Goal: Task Accomplishment & Management: Manage account settings

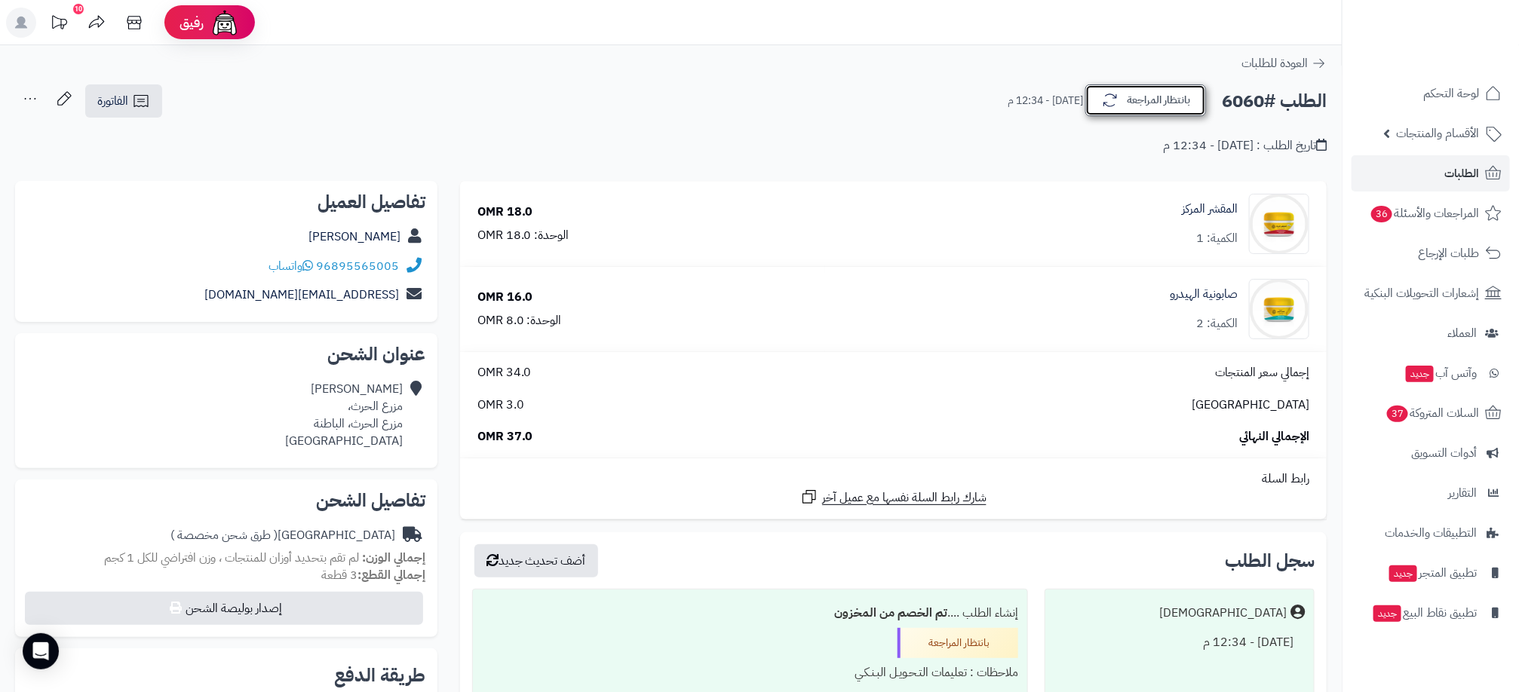
click at [1109, 104] on icon "button" at bounding box center [1110, 100] width 18 height 18
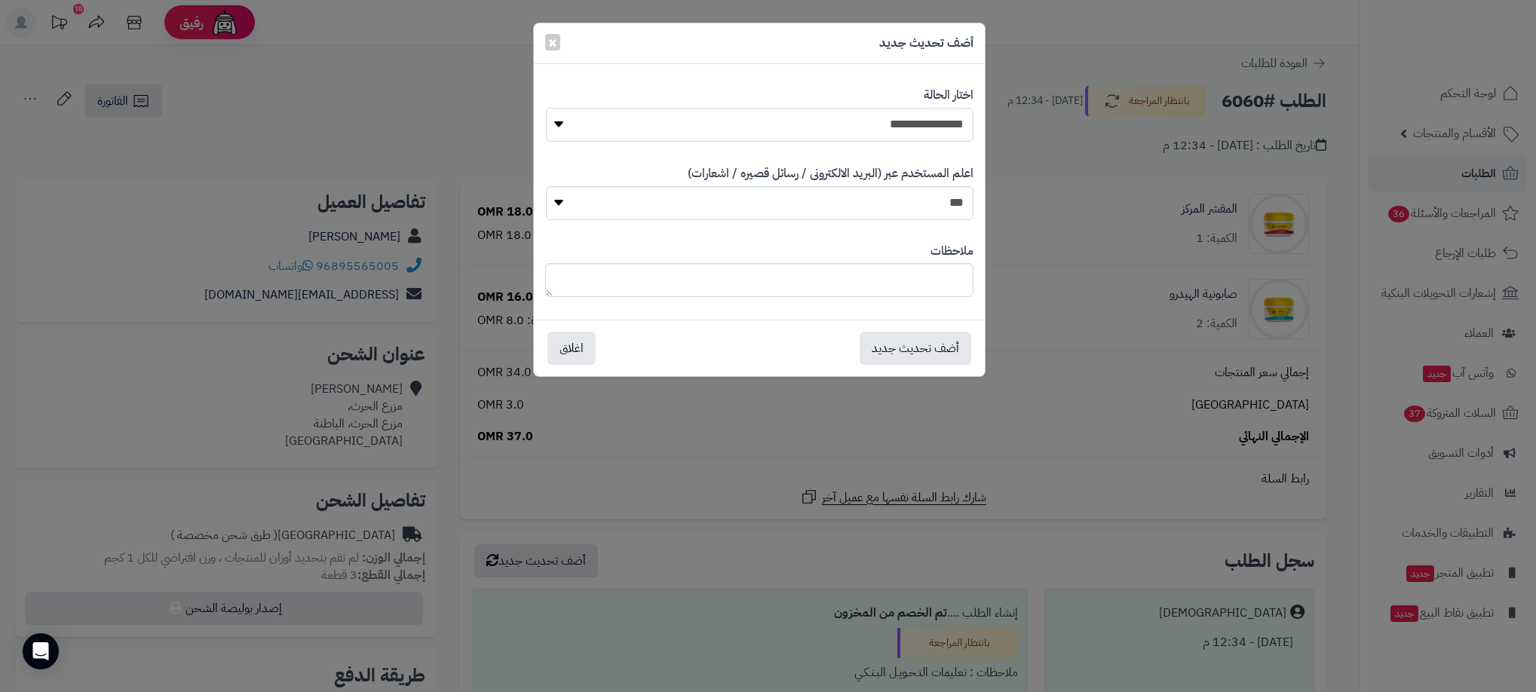
click at [937, 125] on select "**********" at bounding box center [760, 125] width 428 height 34
select select "**"
click at [546, 108] on select "**********" at bounding box center [760, 125] width 428 height 34
click at [917, 340] on button "أضف تحديث جديد" at bounding box center [916, 347] width 112 height 33
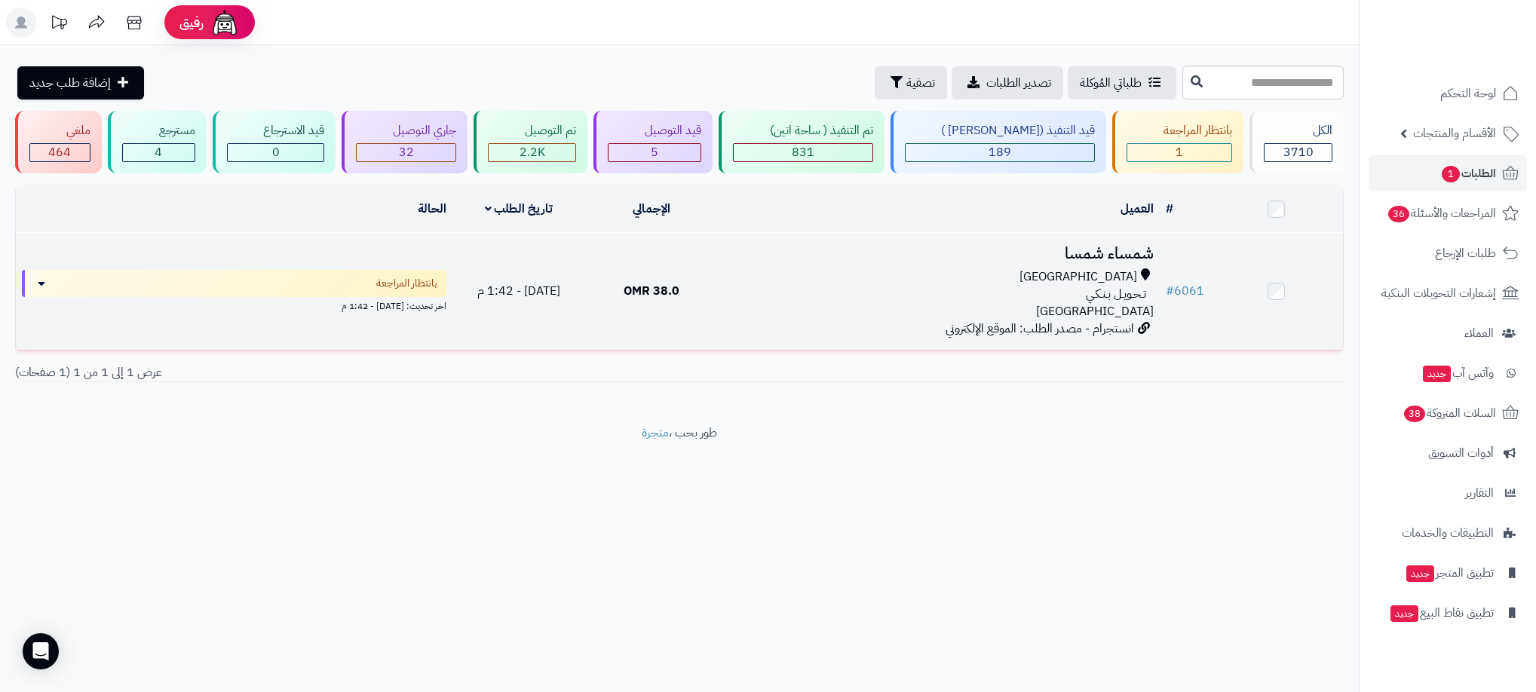
click at [855, 269] on div "مسقط" at bounding box center [939, 277] width 430 height 17
click at [745, 286] on div "تـحـويـل بـنـكـي" at bounding box center [939, 294] width 430 height 17
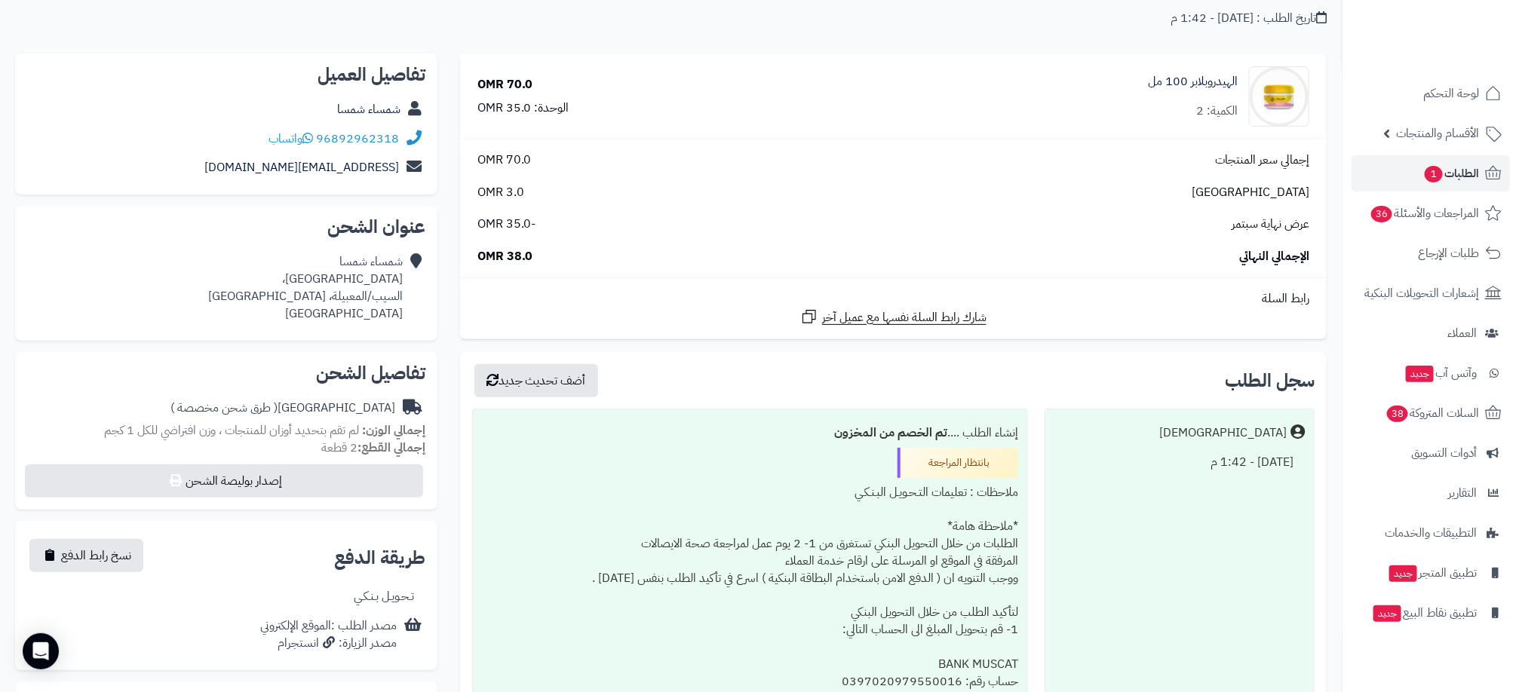
scroll to position [226, 0]
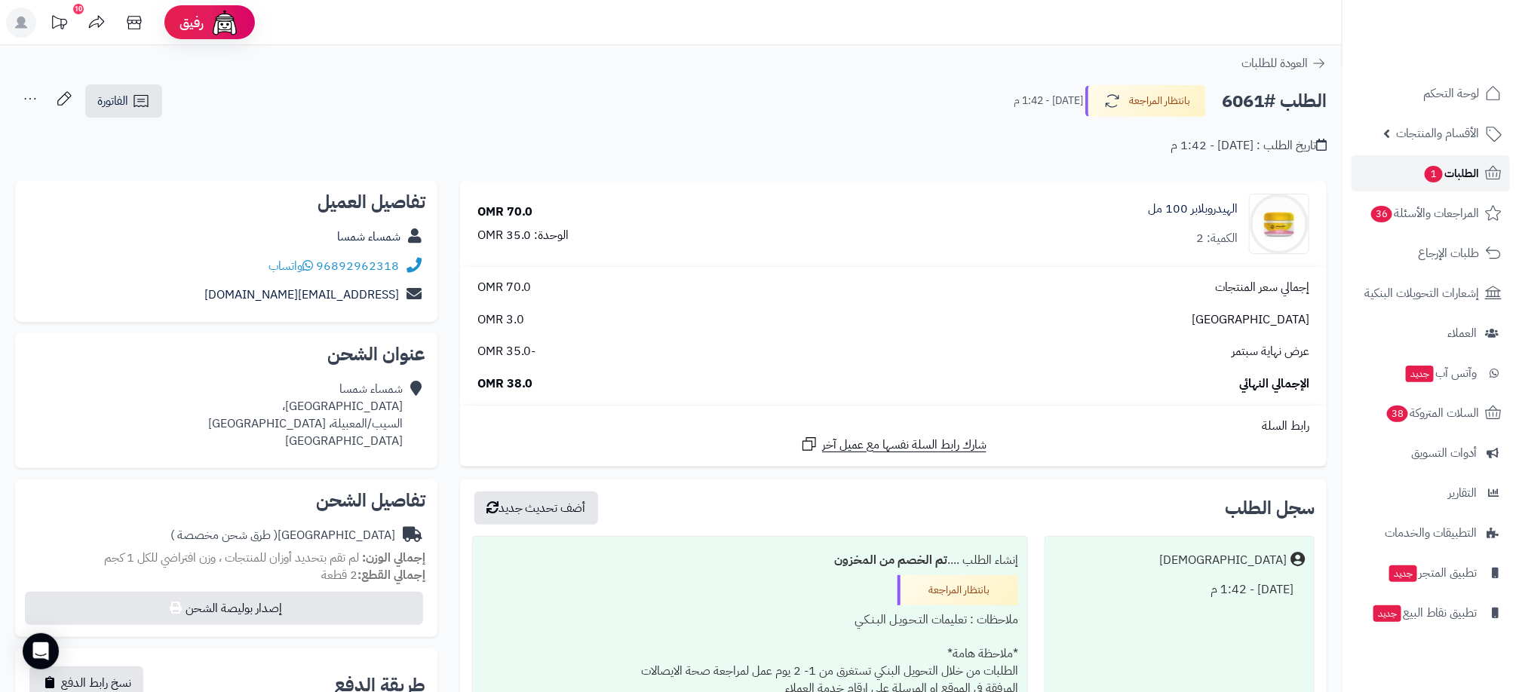
click at [1459, 163] on span "الطلبات 1" at bounding box center [1451, 173] width 56 height 21
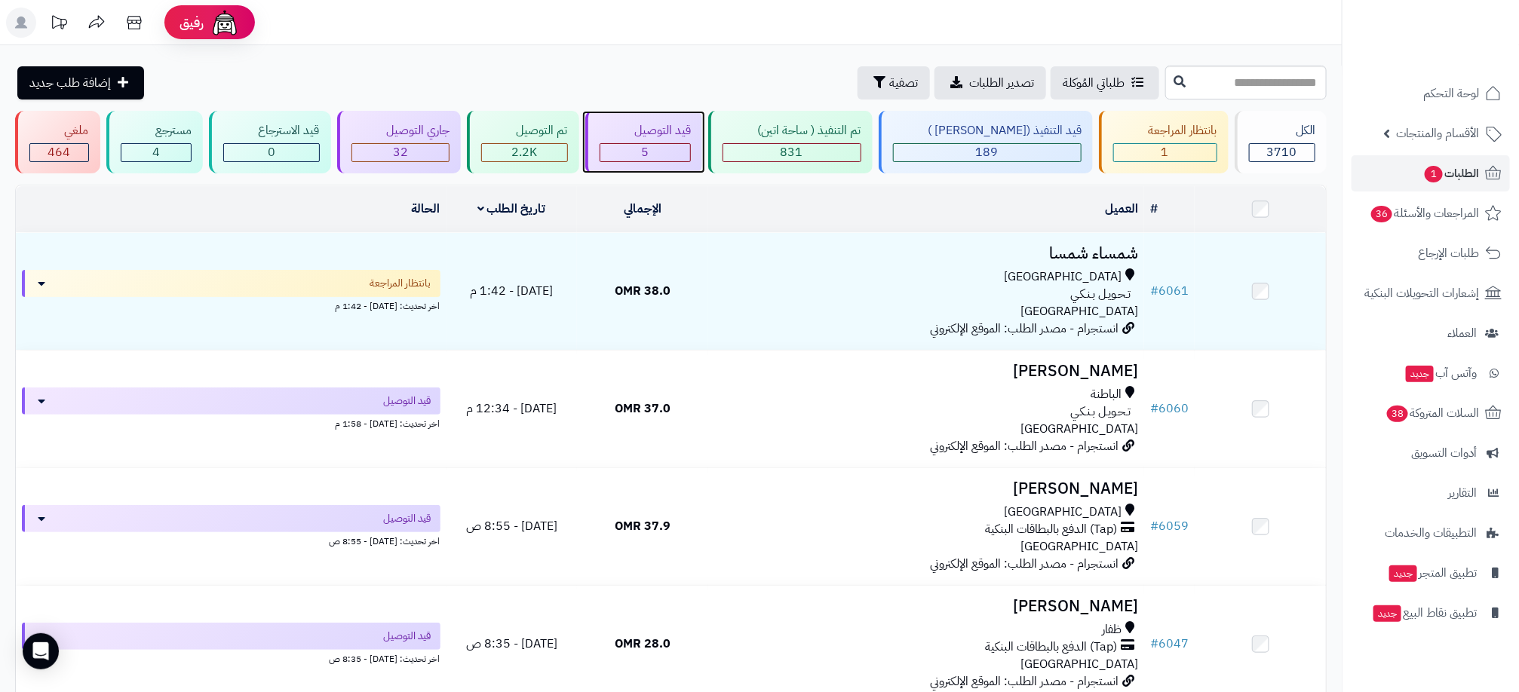
click at [683, 145] on div "5" at bounding box center [645, 152] width 91 height 17
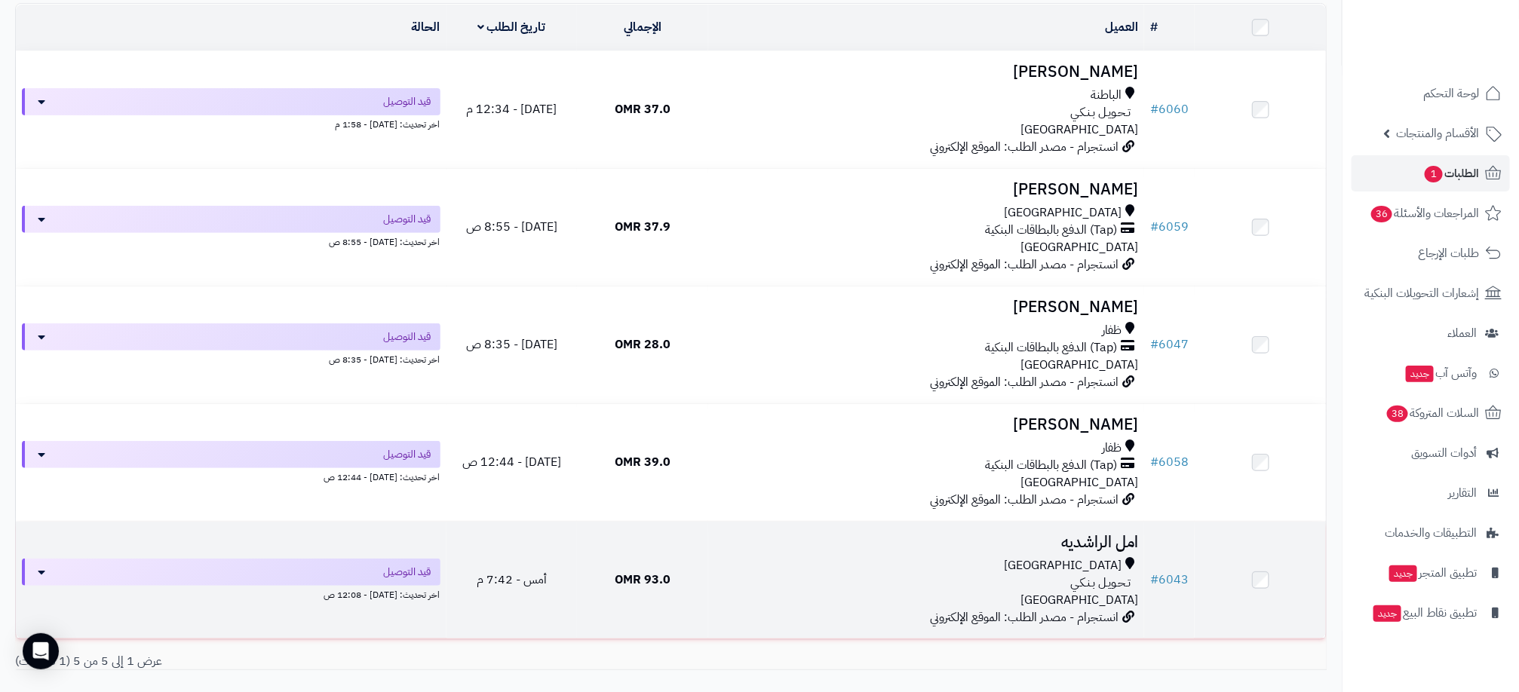
scroll to position [53, 0]
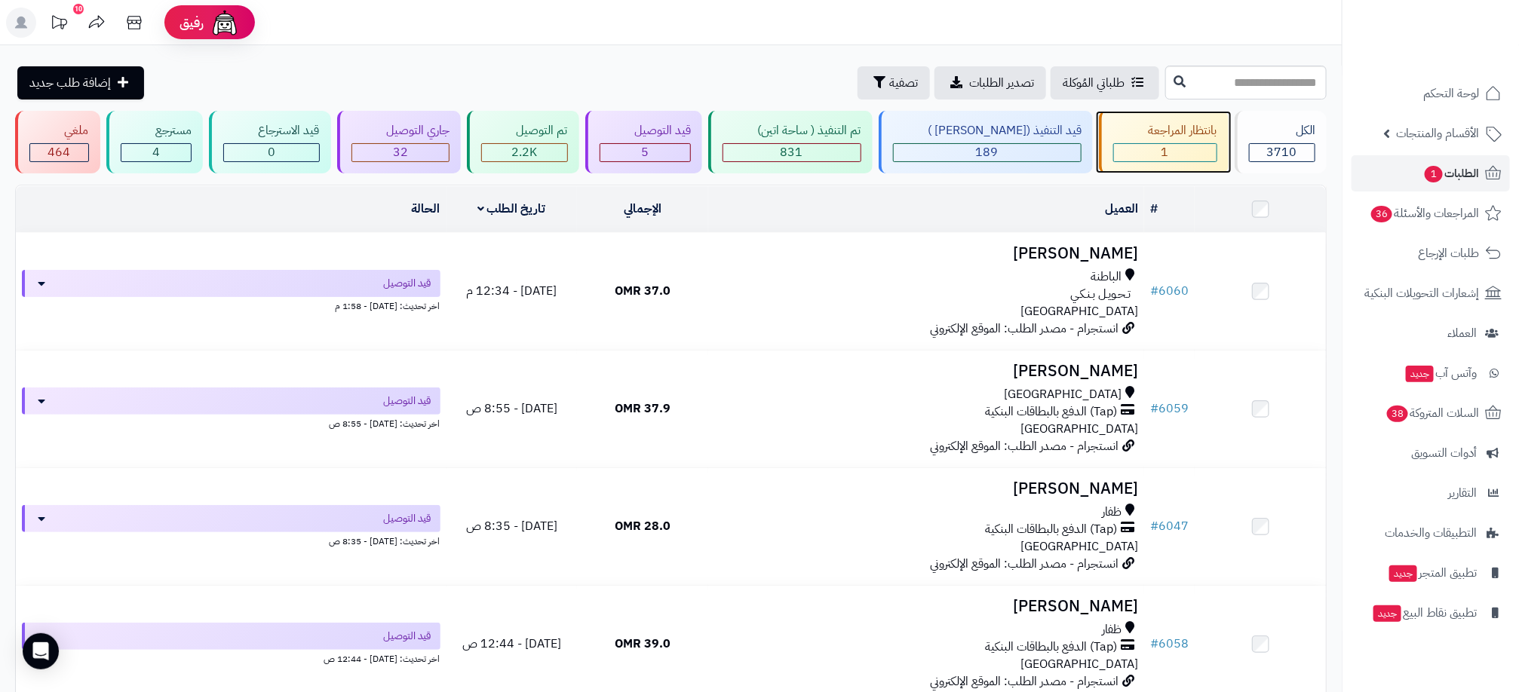
click at [1111, 163] on div "بانتظار المراجعة 1" at bounding box center [1164, 142] width 130 height 63
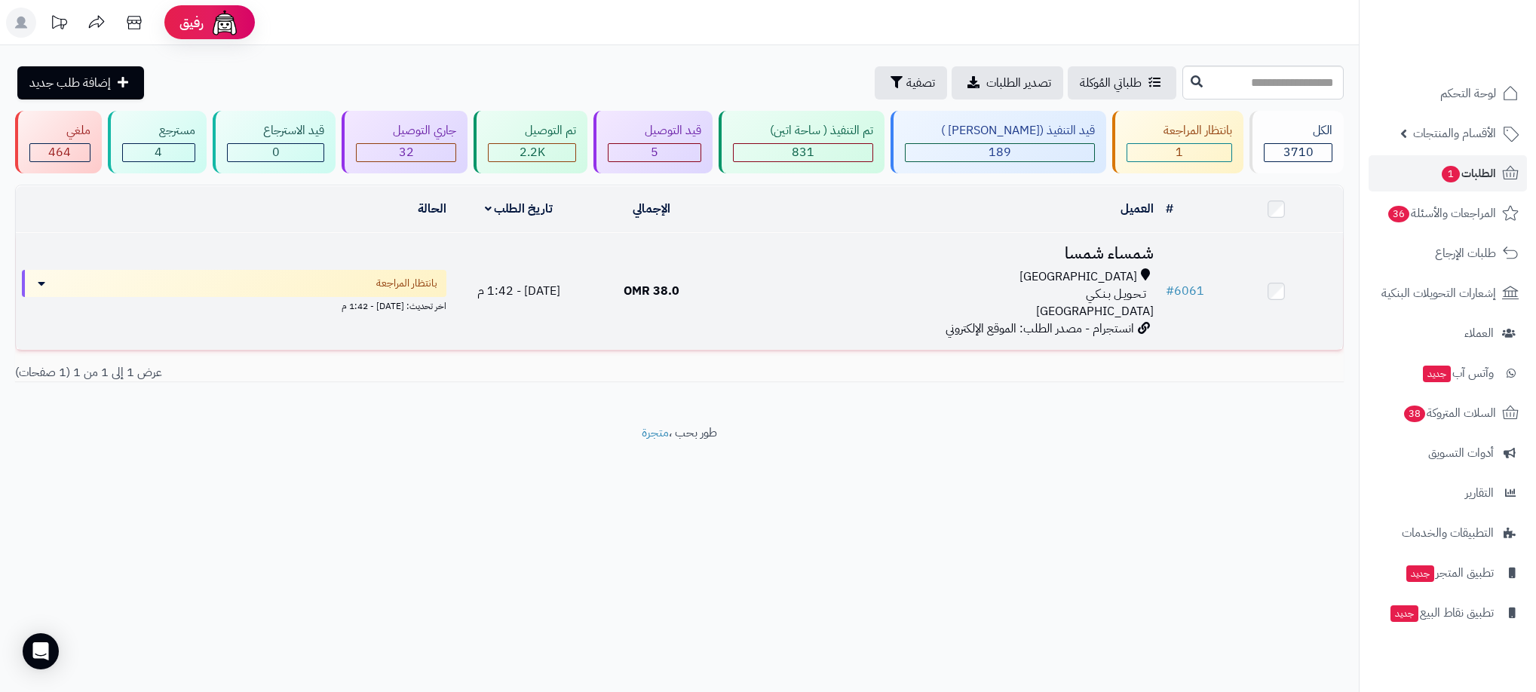
click at [1045, 277] on div "[GEOGRAPHIC_DATA]" at bounding box center [939, 277] width 430 height 17
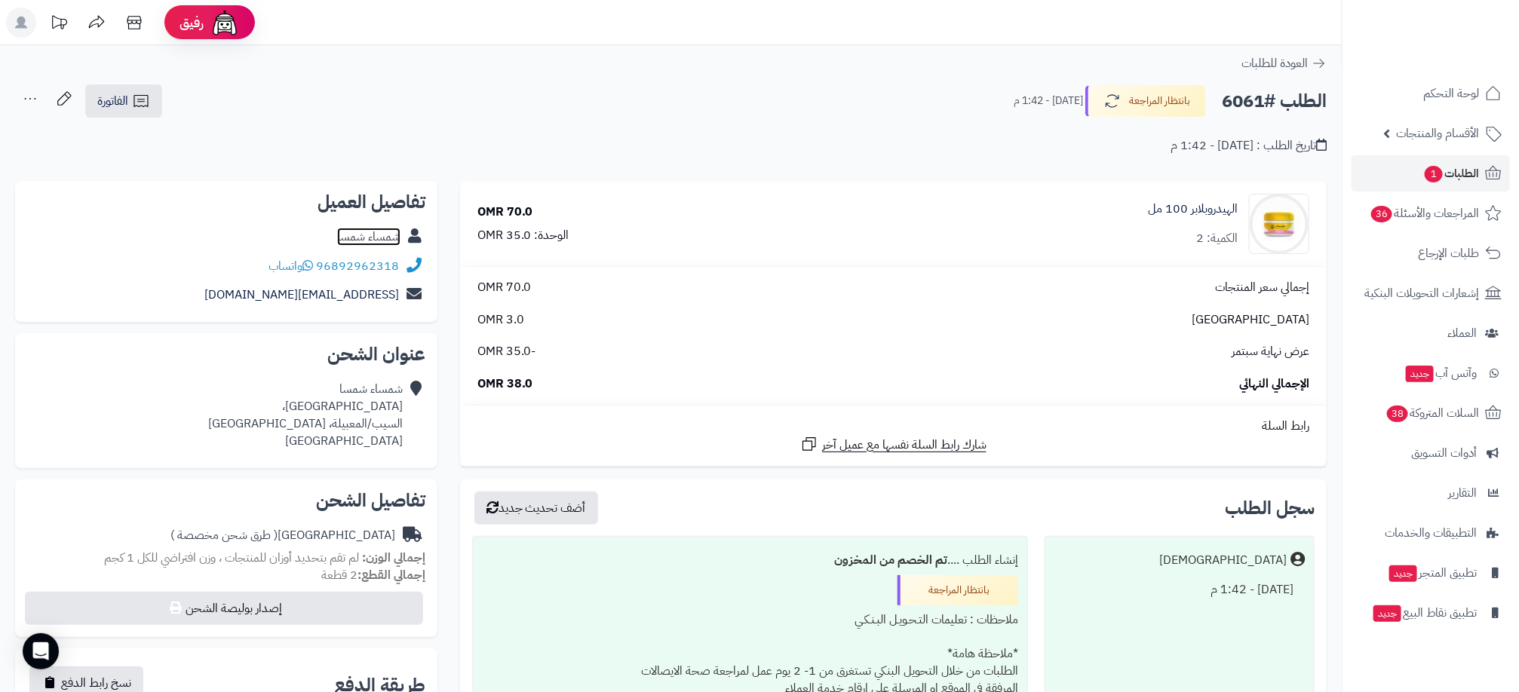
click at [358, 229] on link "شمساء شمسا" at bounding box center [368, 237] width 63 height 18
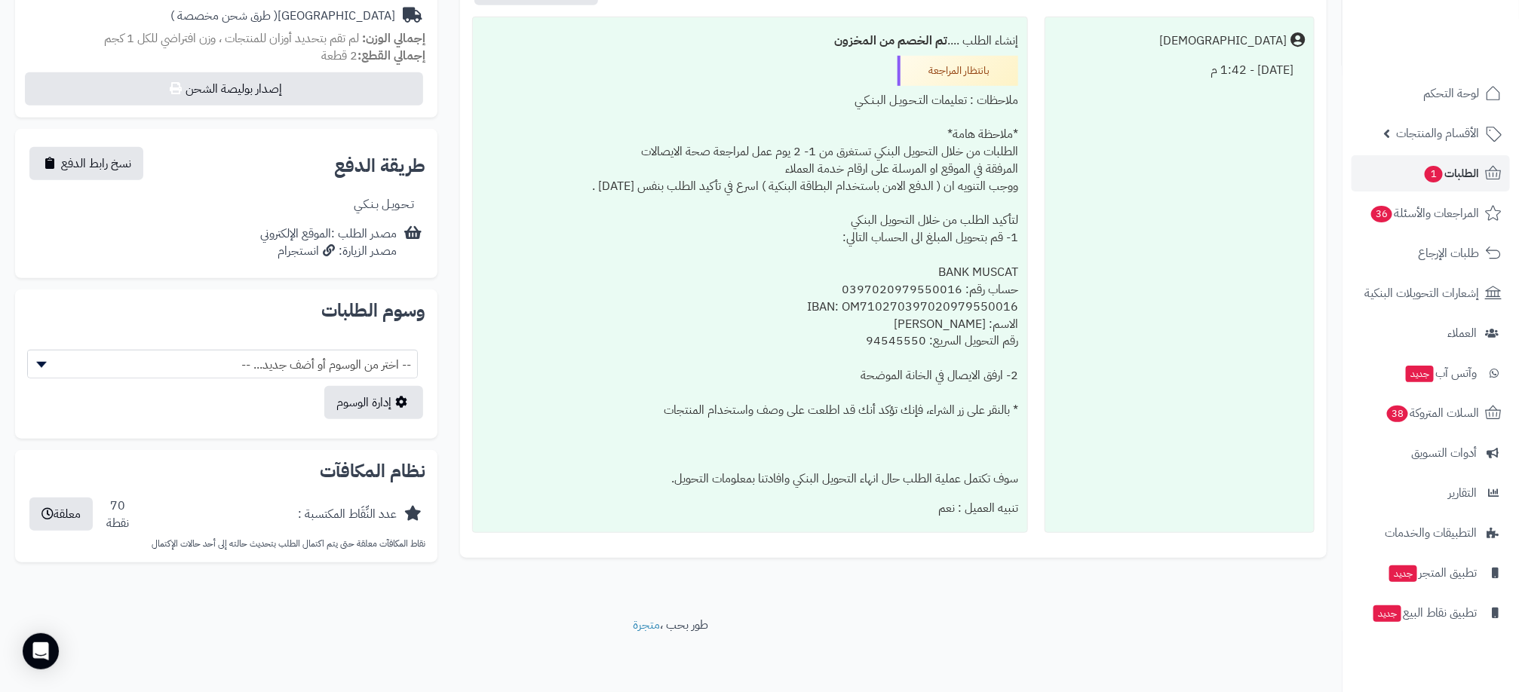
scroll to position [408, 0]
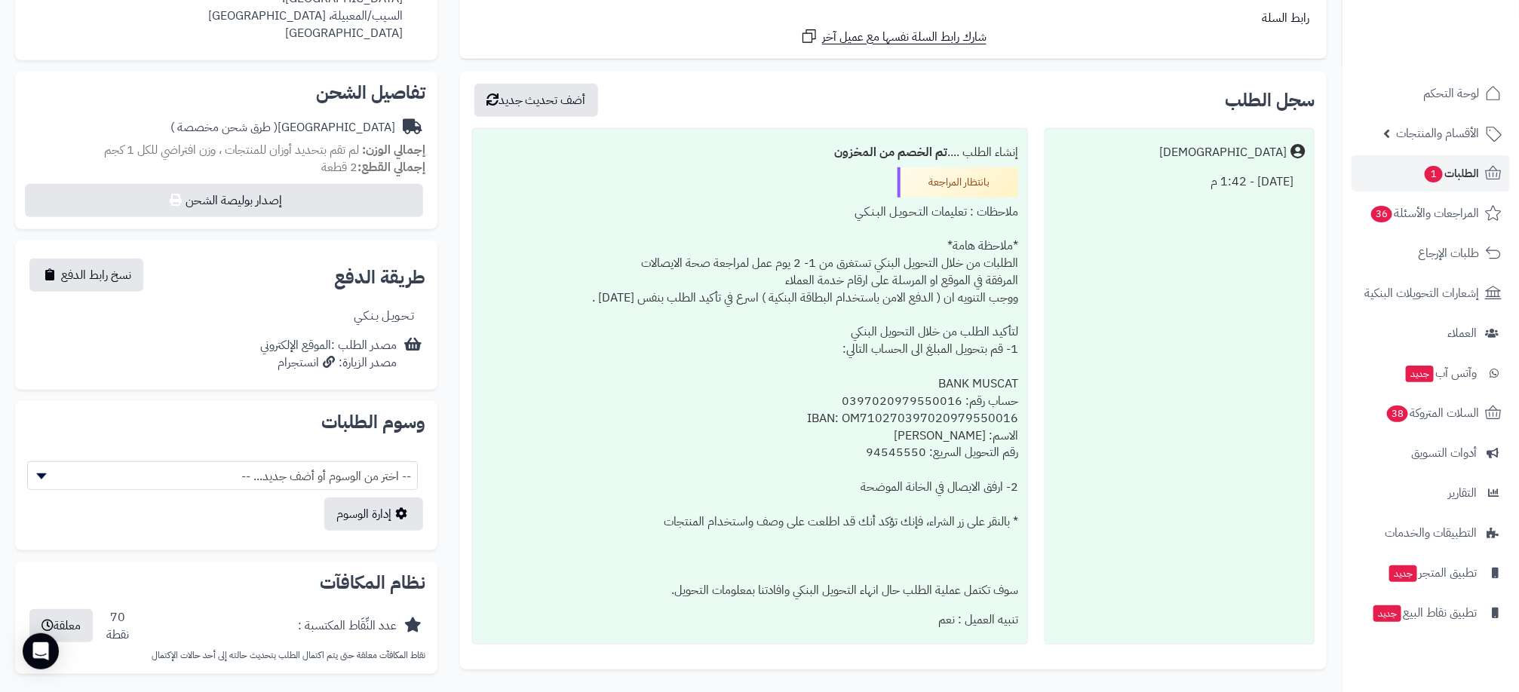
click at [971, 296] on div "ملاحظات : تعليمات التـحـويـل البـنـكـي *ملاحظة هامة* الطلبات من خلال التحويل ال…" at bounding box center [750, 402] width 536 height 408
drag, startPoint x: 971, startPoint y: 296, endPoint x: 956, endPoint y: 292, distance: 15.7
click at [956, 292] on div "ملاحظات : تعليمات التـحـويـل البـنـكـي *ملاحظة هامة* الطلبات من خلال التحويل ال…" at bounding box center [750, 402] width 536 height 408
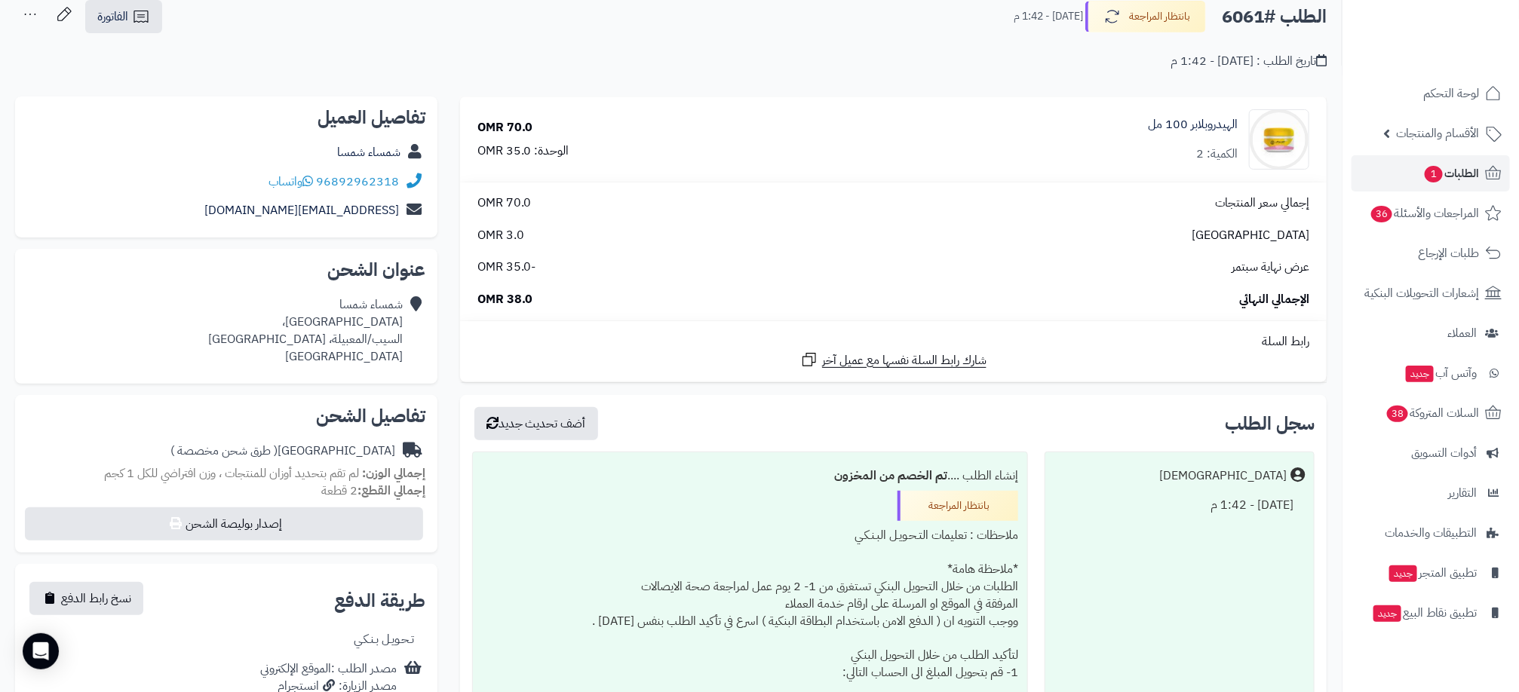
scroll to position [69, 0]
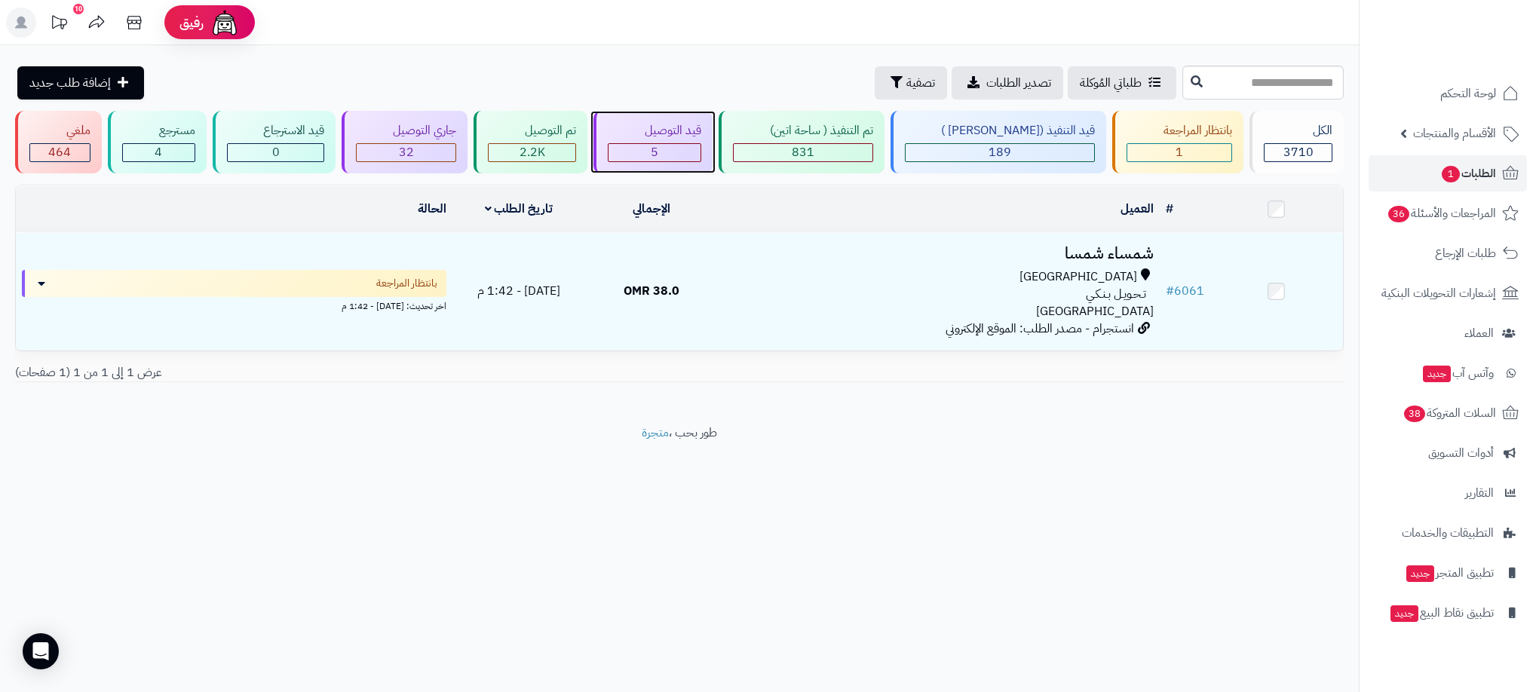
click at [699, 157] on div "5" at bounding box center [655, 152] width 92 height 17
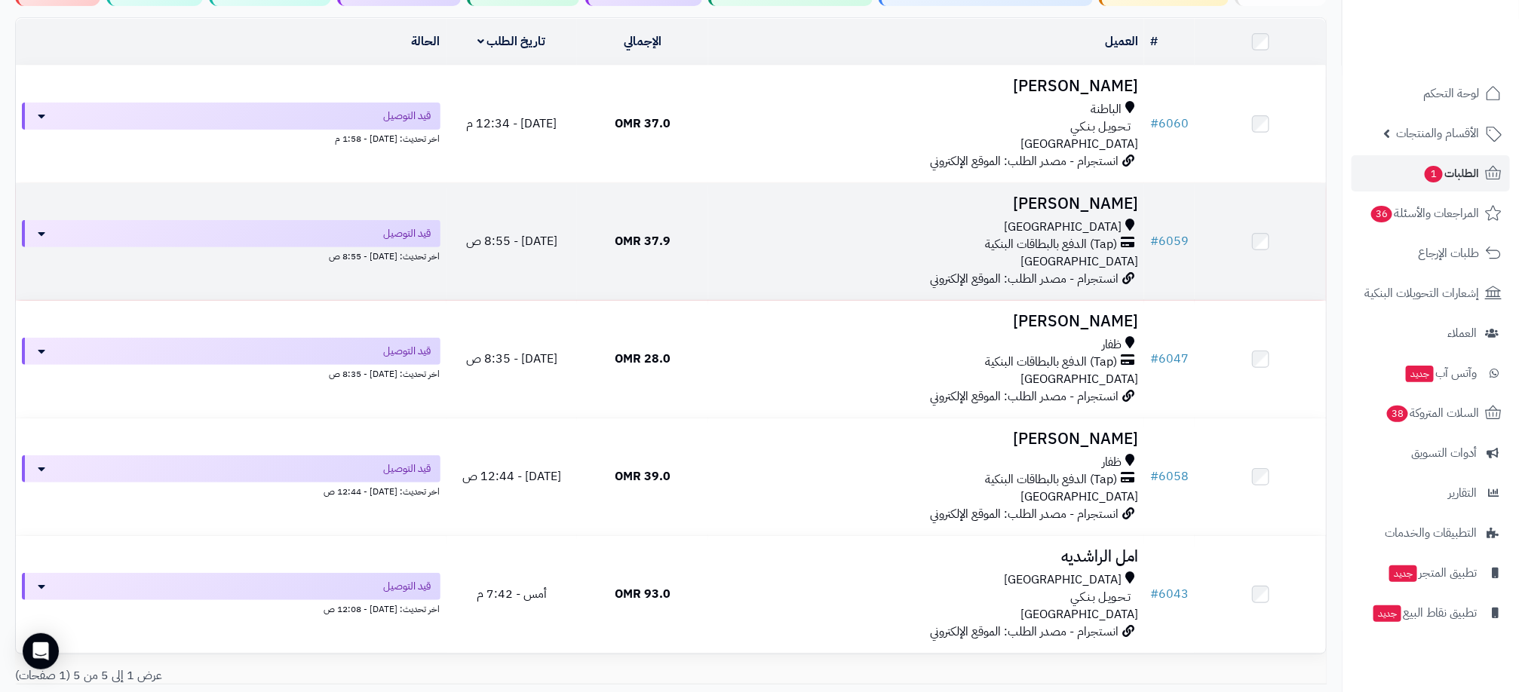
scroll to position [226, 0]
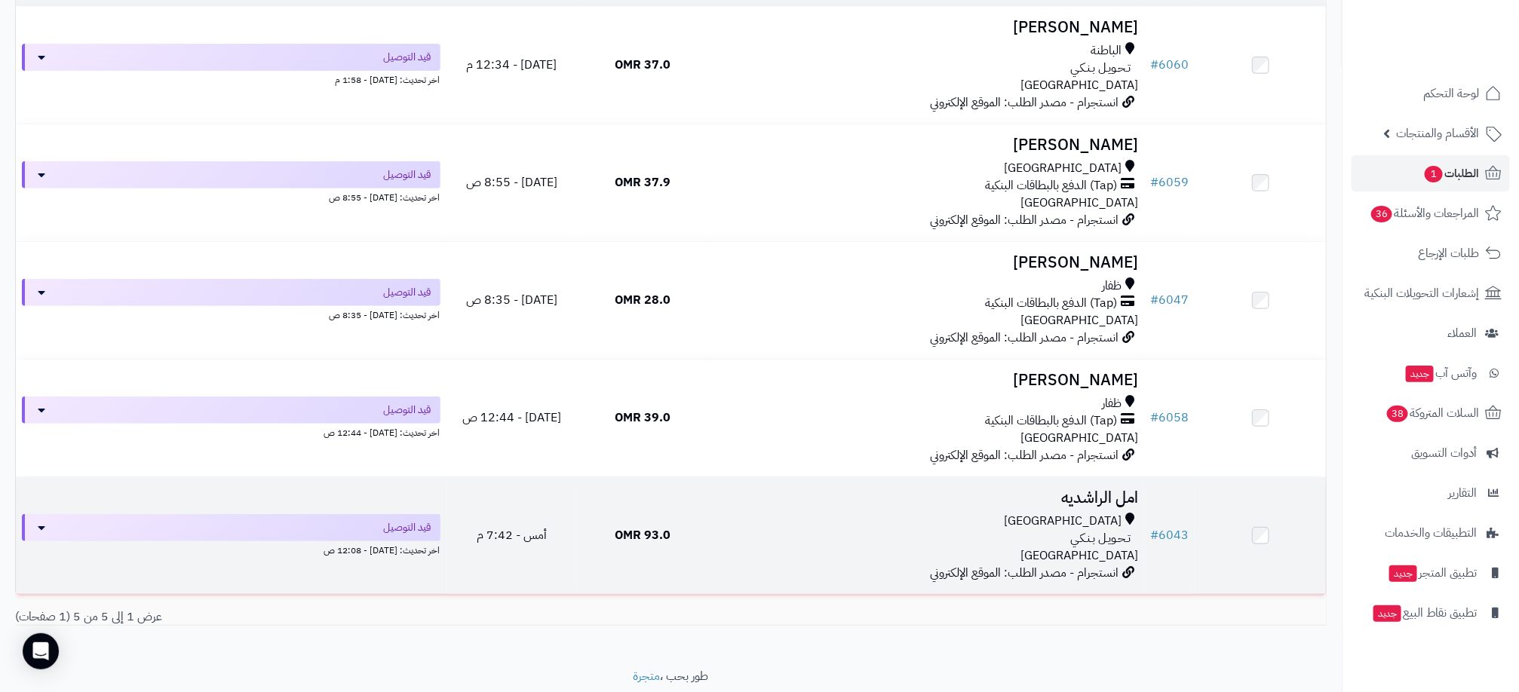
click at [1017, 539] on div "تـحـويـل بـنـكـي" at bounding box center [926, 538] width 424 height 17
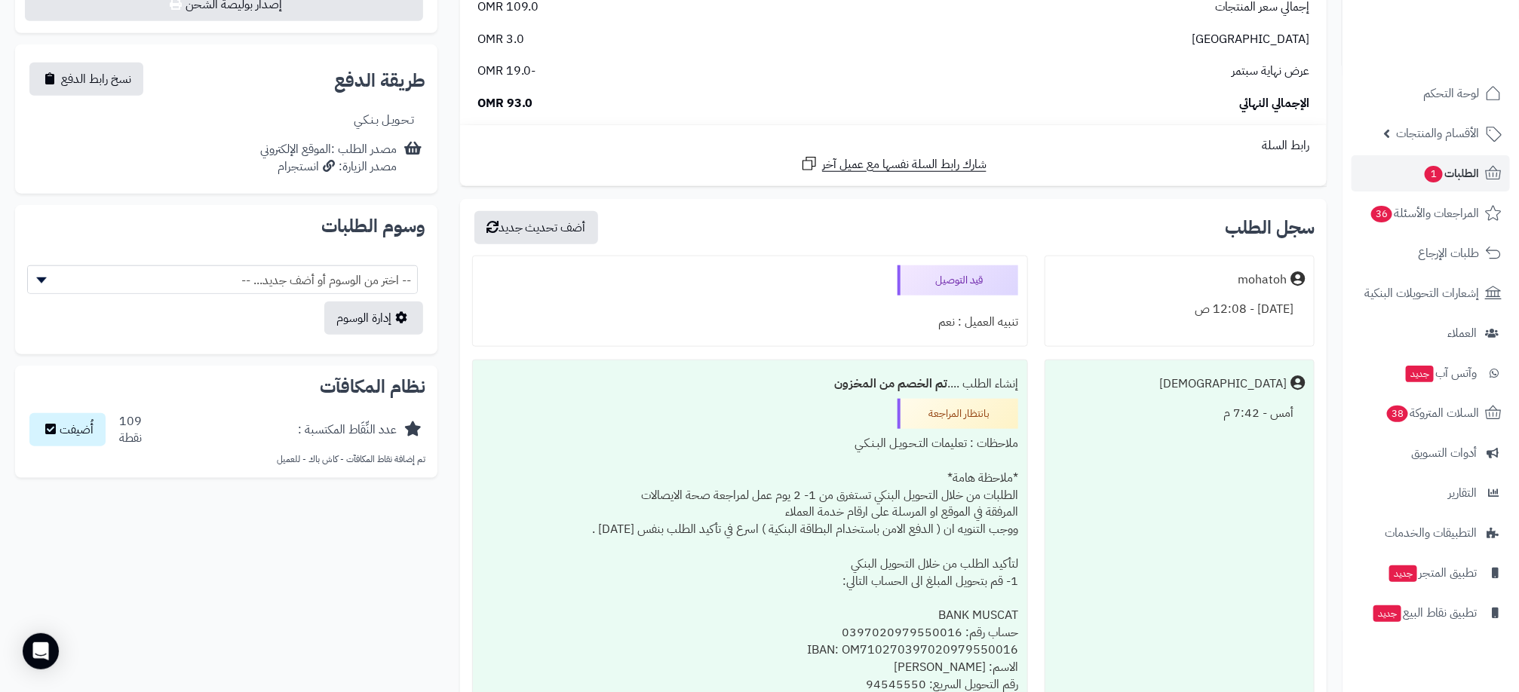
scroll to position [679, 0]
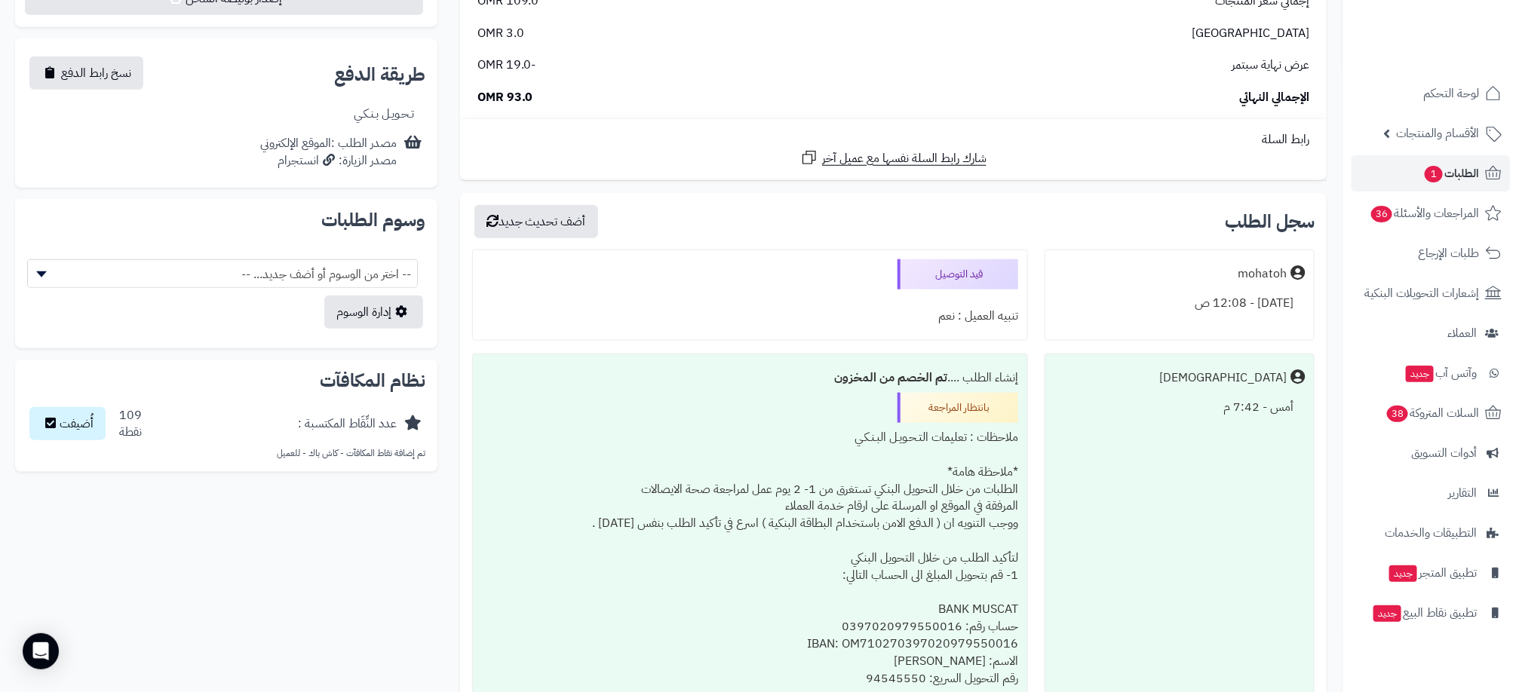
click at [987, 268] on div "قيد التوصيل" at bounding box center [958, 274] width 121 height 30
click at [944, 285] on div "قيد التوصيل" at bounding box center [958, 274] width 121 height 30
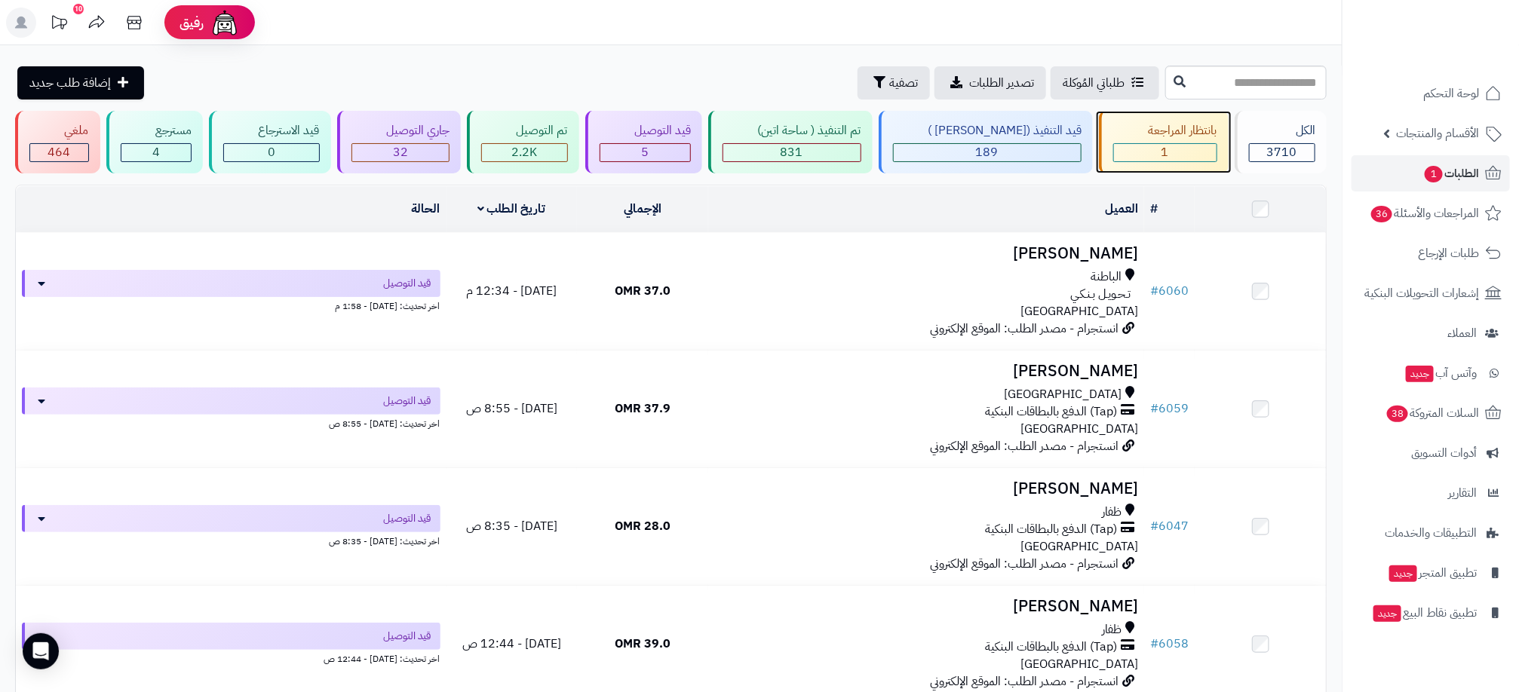
click at [1183, 137] on div "بانتظار المراجعة" at bounding box center [1165, 130] width 104 height 17
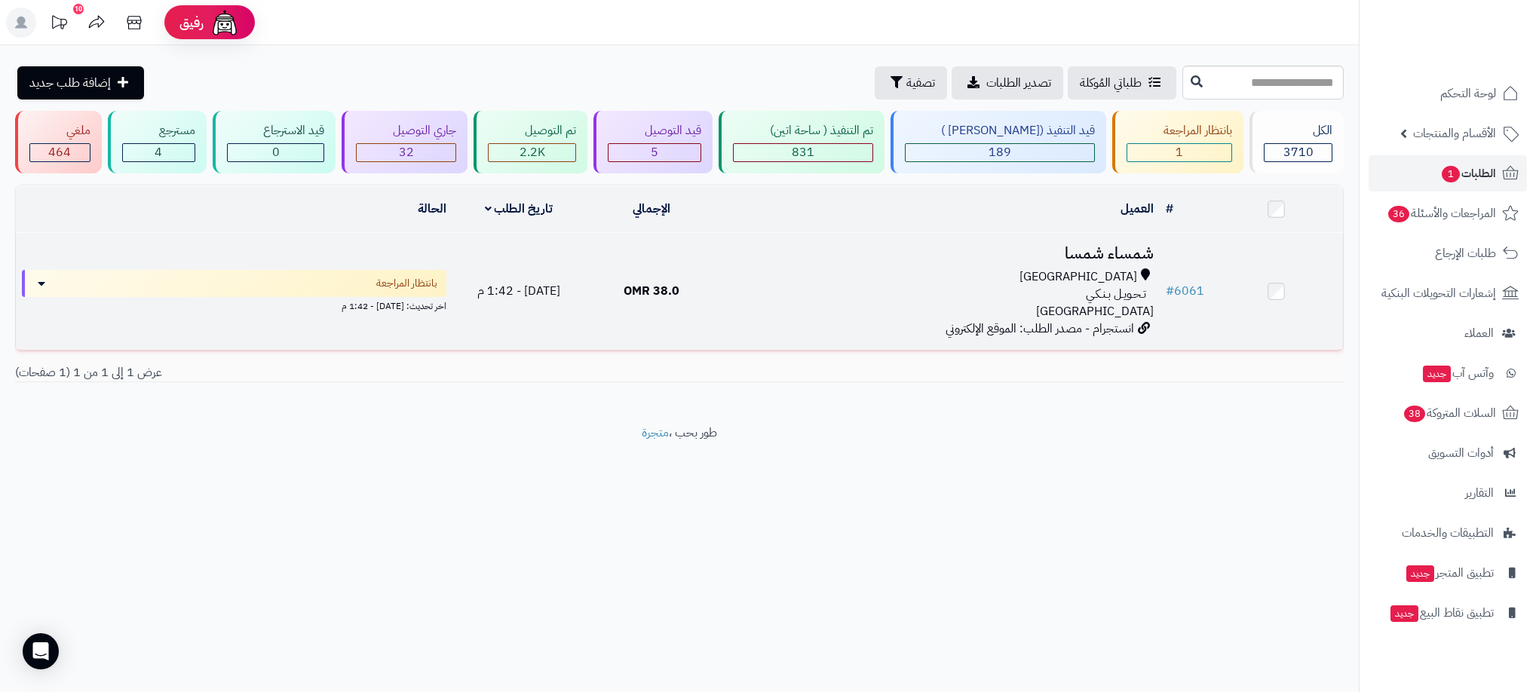
click at [839, 331] on td "شمساء شمسا مسقط تـحـويـل بـنـكـي عمان انستجرام - مصدر الطلب: الموقع الإلكتروني" at bounding box center [939, 291] width 442 height 117
click at [923, 263] on td "شمساء شمسا مسقط تـحـويـل بـنـكـي عمان انستجرام - مصدر الطلب: الموقع الإلكتروني" at bounding box center [939, 291] width 442 height 117
click at [1206, 287] on td "# 6061" at bounding box center [1185, 291] width 51 height 117
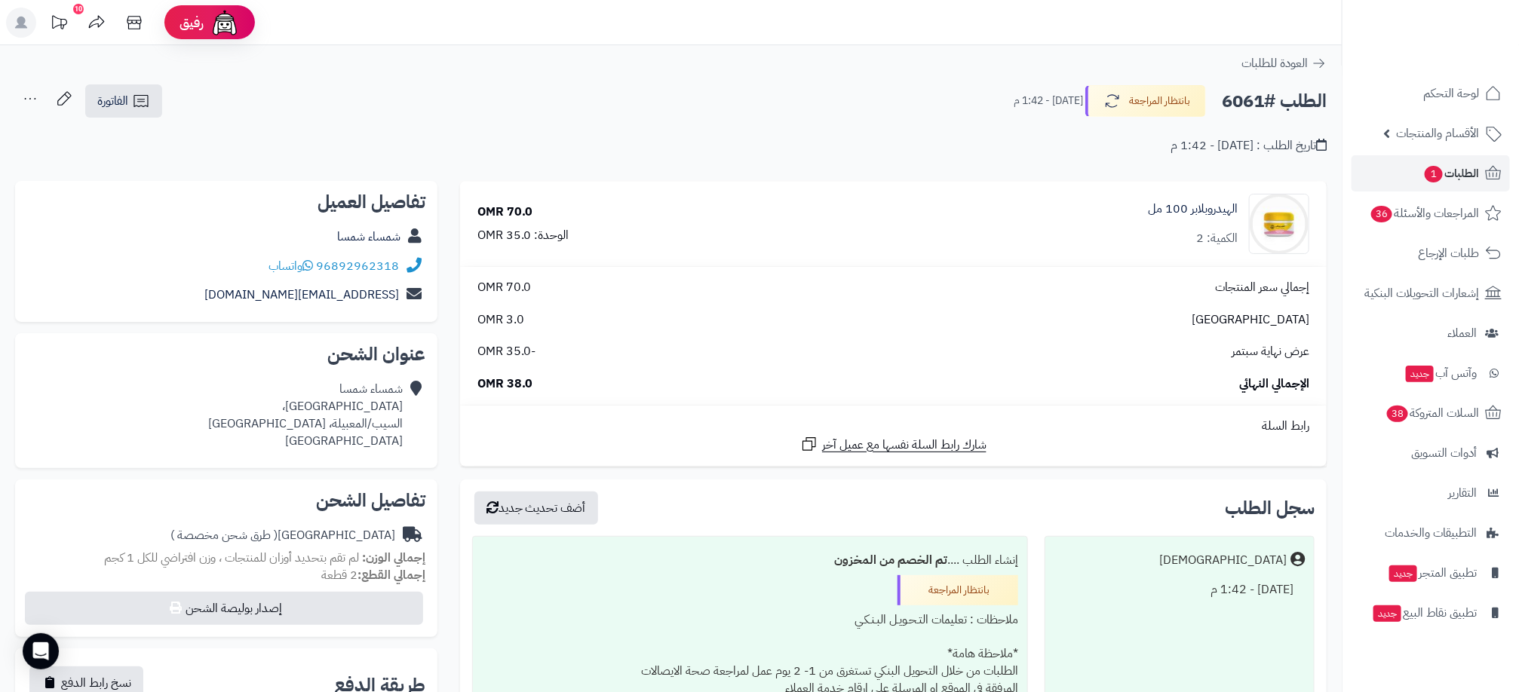
click at [1238, 109] on h2 "الطلب #6061" at bounding box center [1274, 101] width 105 height 31
copy h2 "6061"
click at [1123, 499] on div "سجل الطلب أضف تحديث جديد" at bounding box center [893, 508] width 842 height 33
drag, startPoint x: 252, startPoint y: 269, endPoint x: 417, endPoint y: 267, distance: 165.2
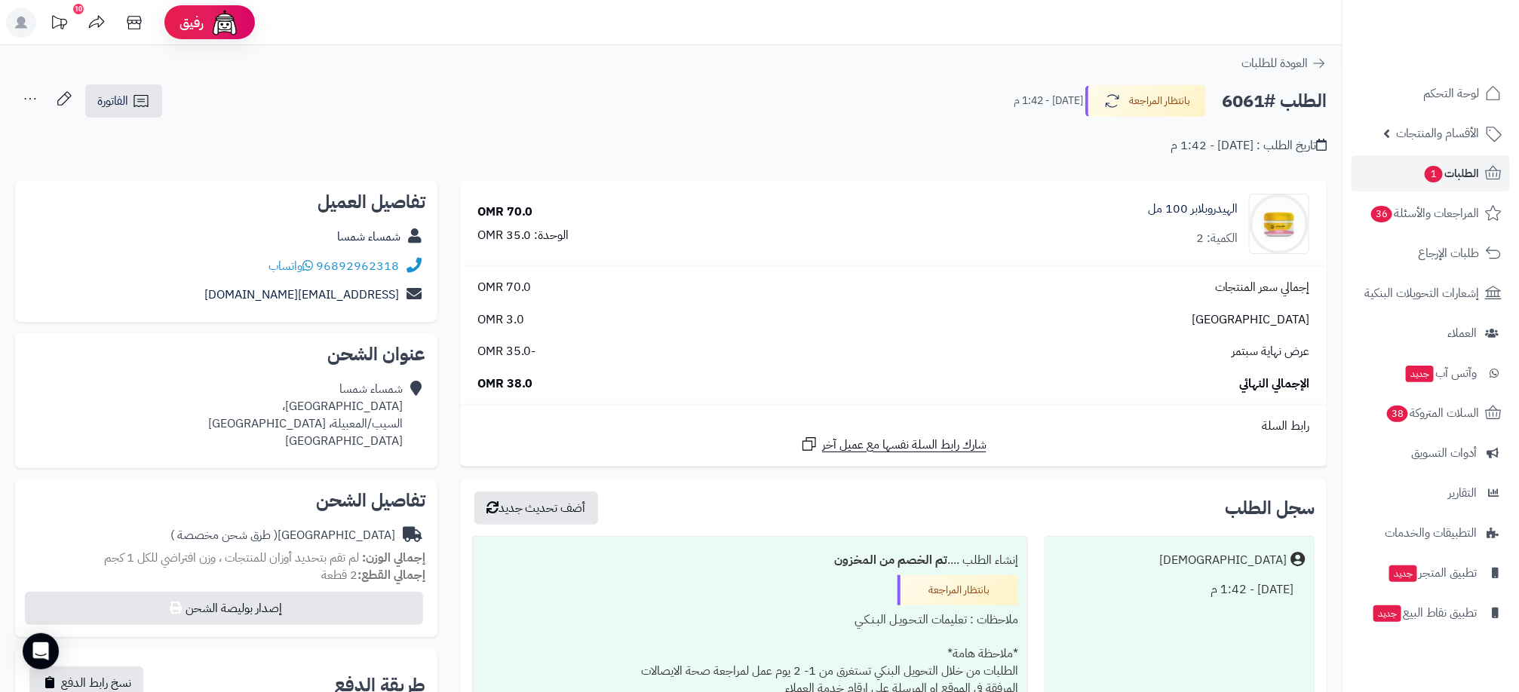
click at [417, 267] on div "96892962318 واتساب" at bounding box center [226, 266] width 398 height 29
drag, startPoint x: 417, startPoint y: 267, endPoint x: 370, endPoint y: 261, distance: 47.9
copy div "96892962318 واتساب"
drag, startPoint x: 1044, startPoint y: 174, endPoint x: 1014, endPoint y: 177, distance: 30.3
click at [1044, 174] on div "**********" at bounding box center [671, 590] width 1342 height 1091
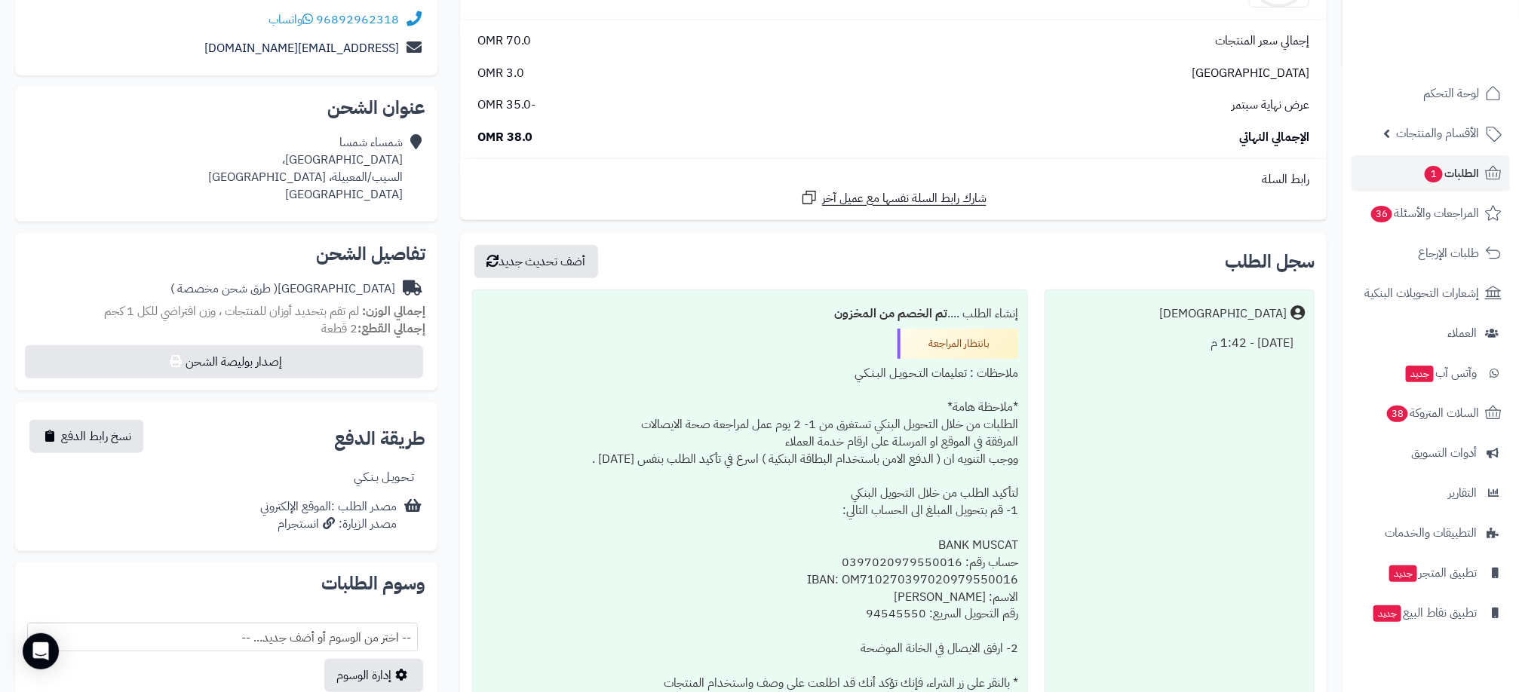
scroll to position [339, 0]
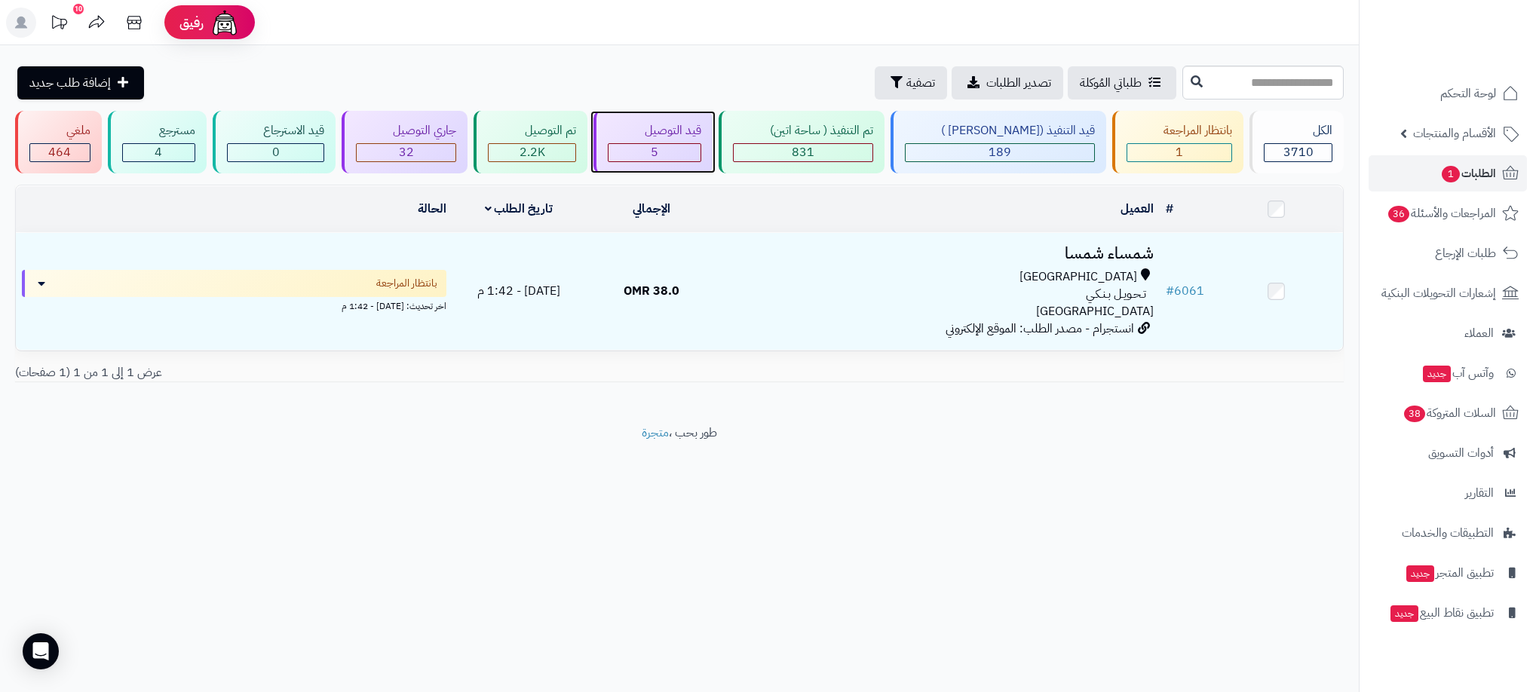
click at [664, 155] on div "5" at bounding box center [655, 152] width 92 height 17
click at [1021, 496] on footer "طور بحب ، متجرة" at bounding box center [679, 462] width 1359 height 75
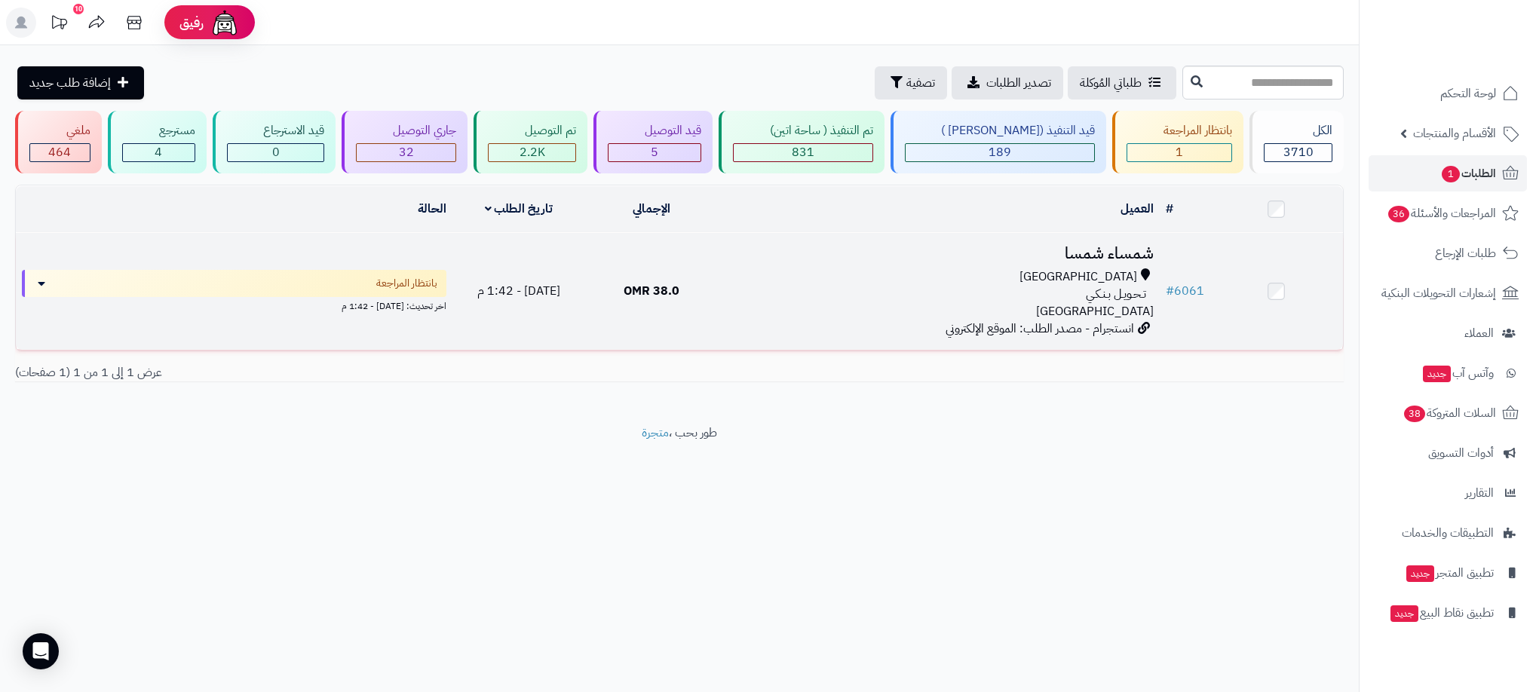
click at [1027, 269] on div "مسقط" at bounding box center [939, 277] width 430 height 17
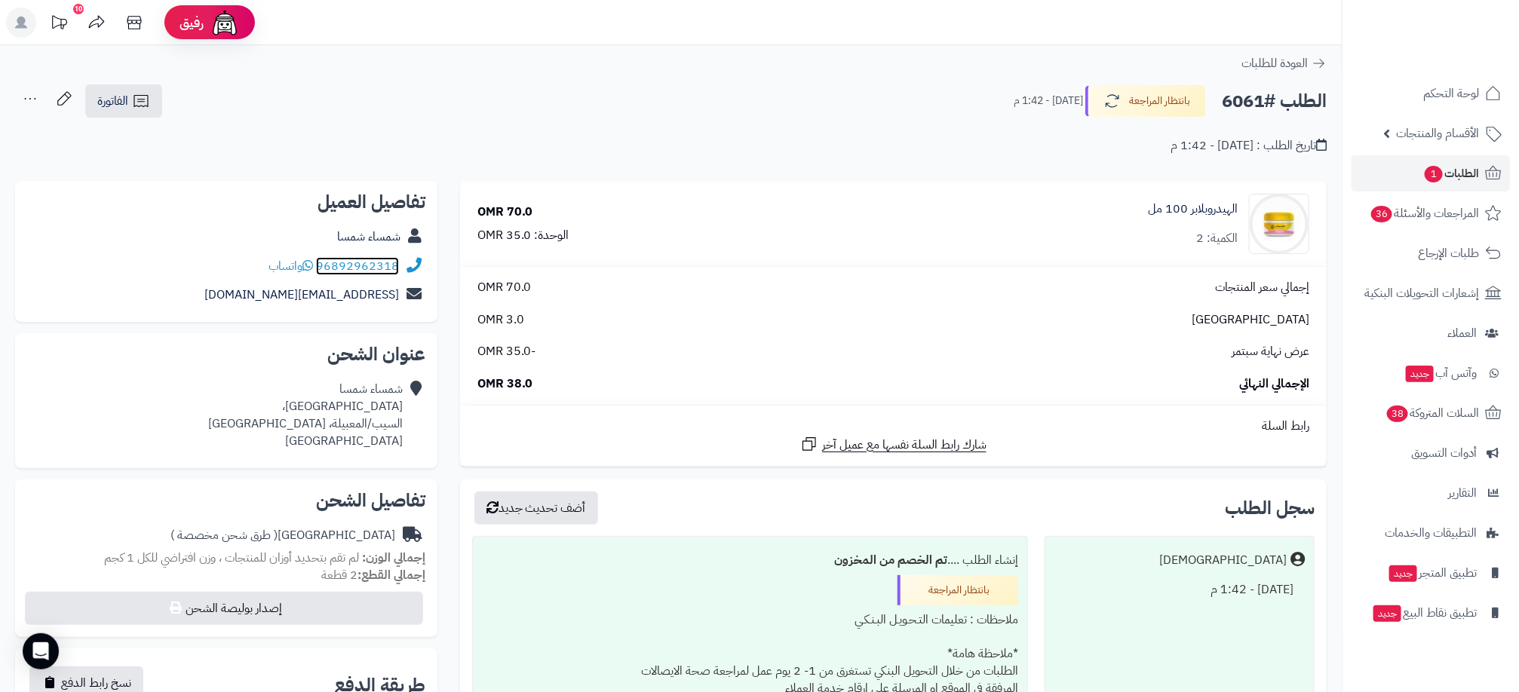
click at [381, 259] on link "96892962318" at bounding box center [357, 266] width 83 height 18
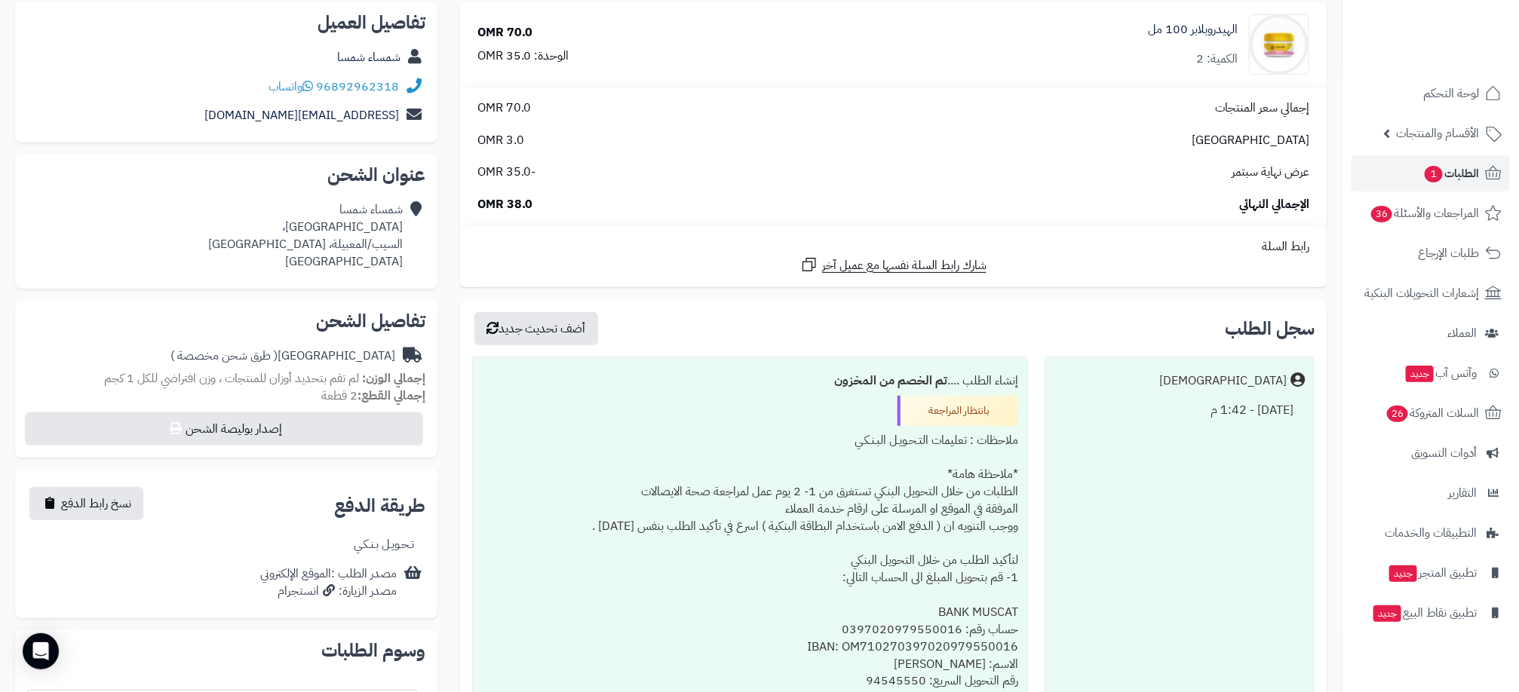
scroll to position [226, 0]
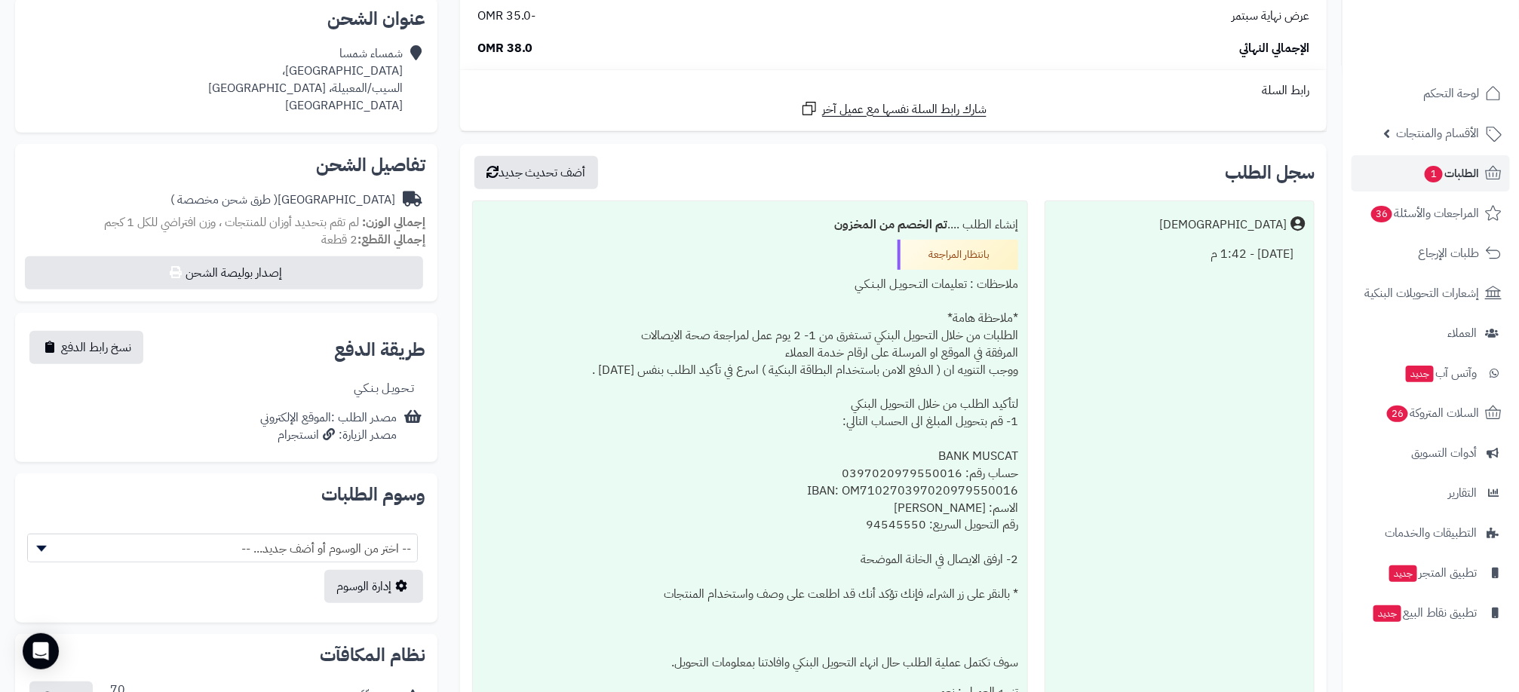
scroll to position [339, 0]
